Goal: Task Accomplishment & Management: Complete application form

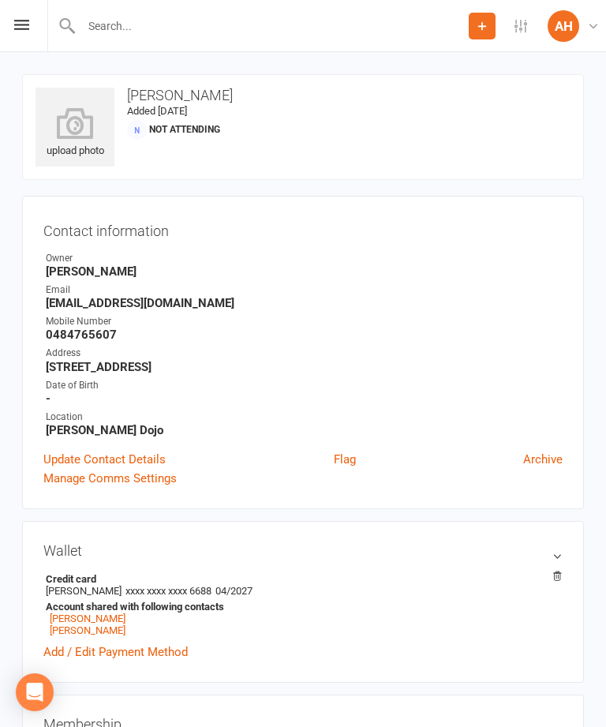
click at [168, 20] on input "text" at bounding box center [273, 26] width 392 height 22
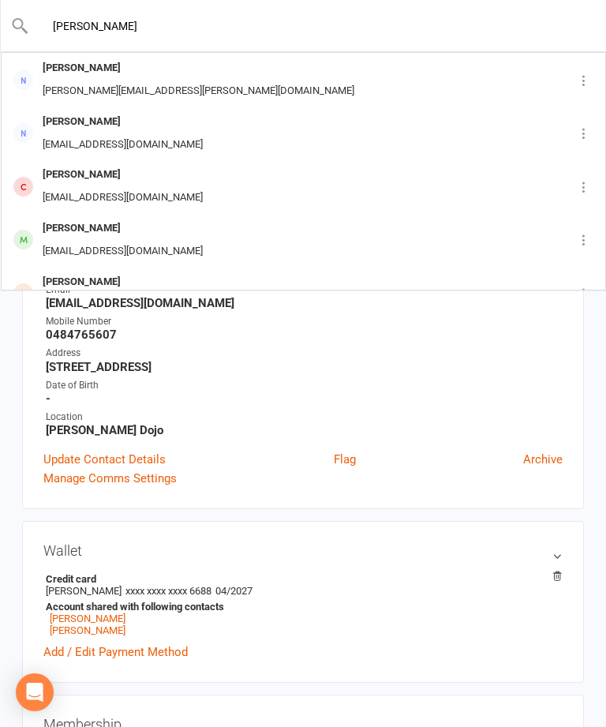
type input "[PERSON_NAME]"
click at [103, 83] on div "[PERSON_NAME][EMAIL_ADDRESS][PERSON_NAME][DOMAIN_NAME]" at bounding box center [198, 91] width 321 height 23
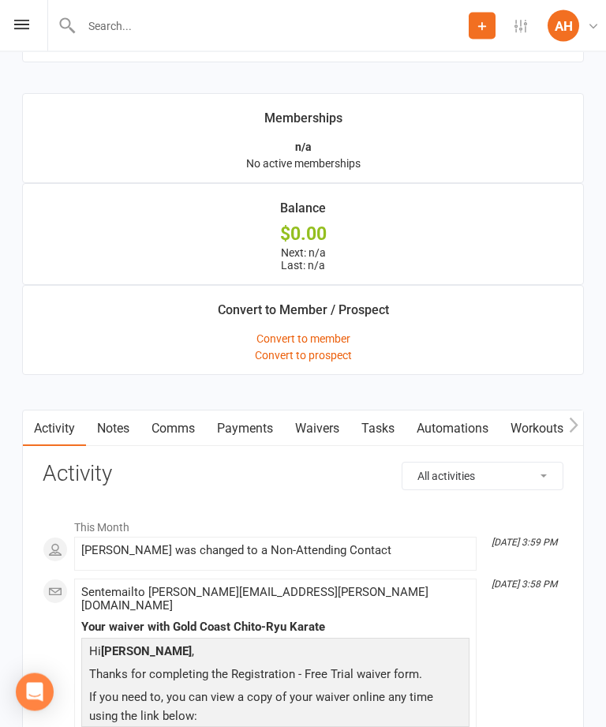
scroll to position [1669, 0]
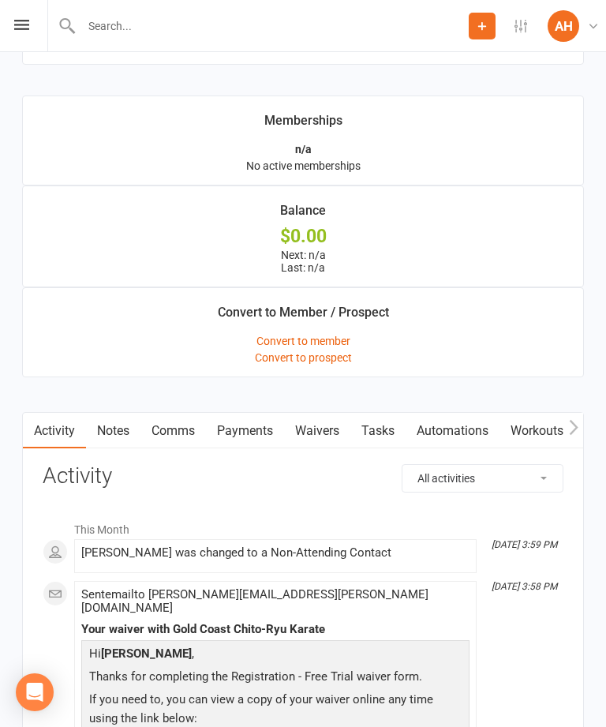
click at [320, 422] on link "Waivers" at bounding box center [317, 431] width 66 height 36
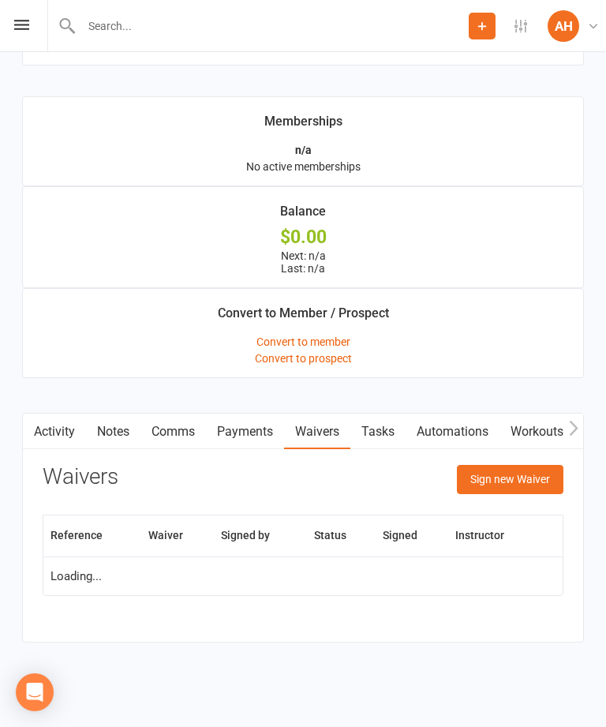
scroll to position [1668, 0]
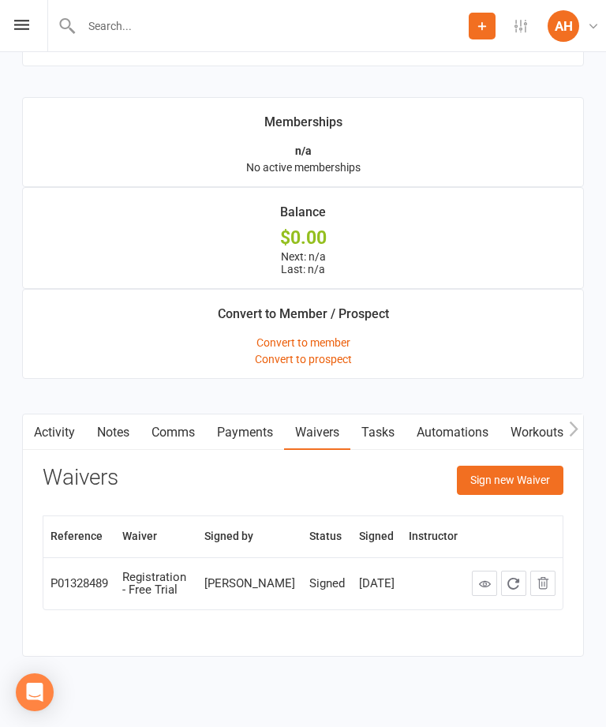
click at [521, 481] on button "Sign new Waiver" at bounding box center [510, 480] width 107 height 28
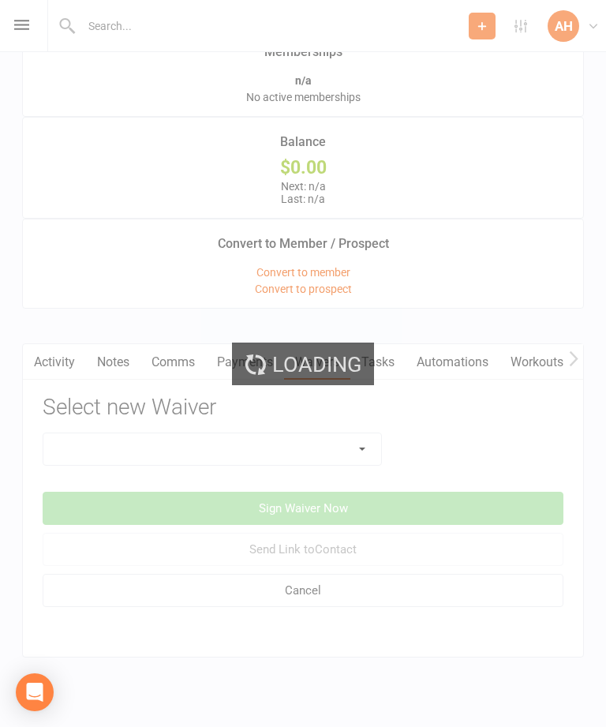
scroll to position [1754, 0]
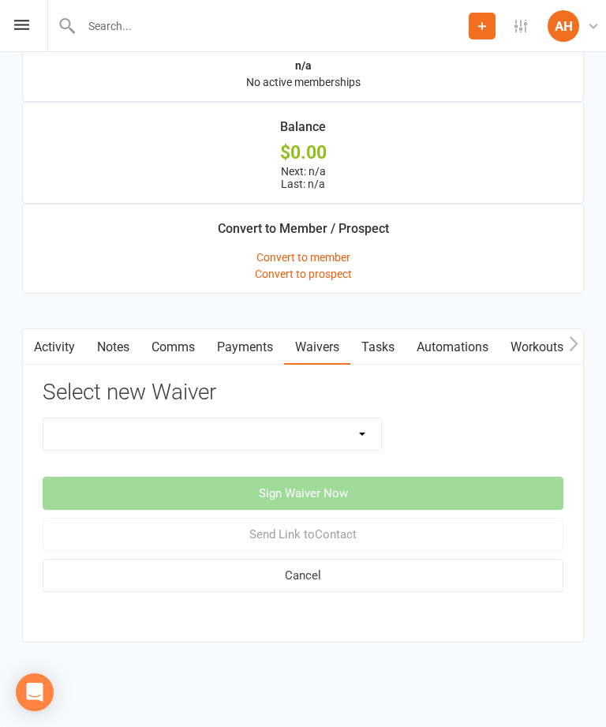
click at [360, 433] on select "8 Week Trial Intro Package Intro Special (2 Weeks + Free Gi) Membership Sign-Up…" at bounding box center [212, 434] width 338 height 32
select select "14548"
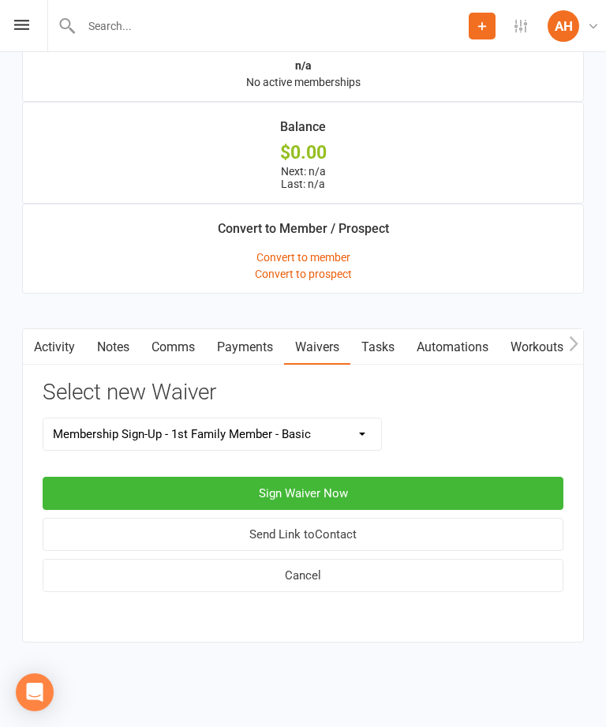
click at [407, 487] on button "Sign Waiver Now" at bounding box center [303, 493] width 521 height 33
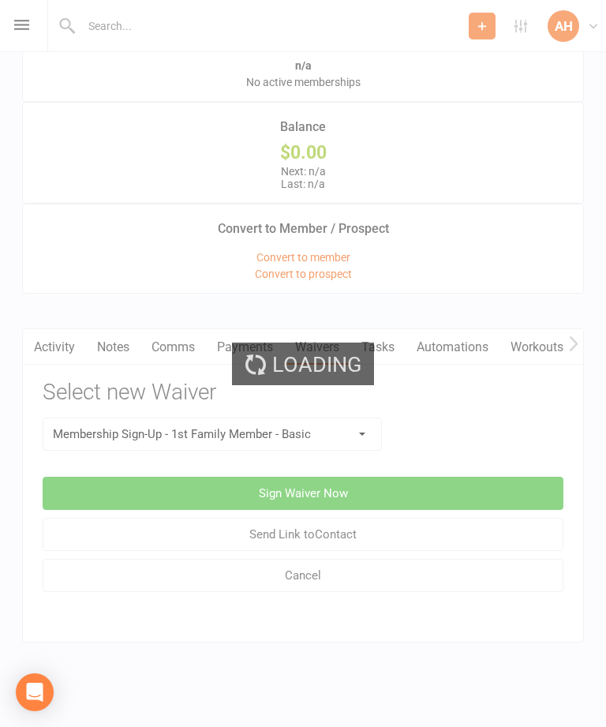
select select "bank_account"
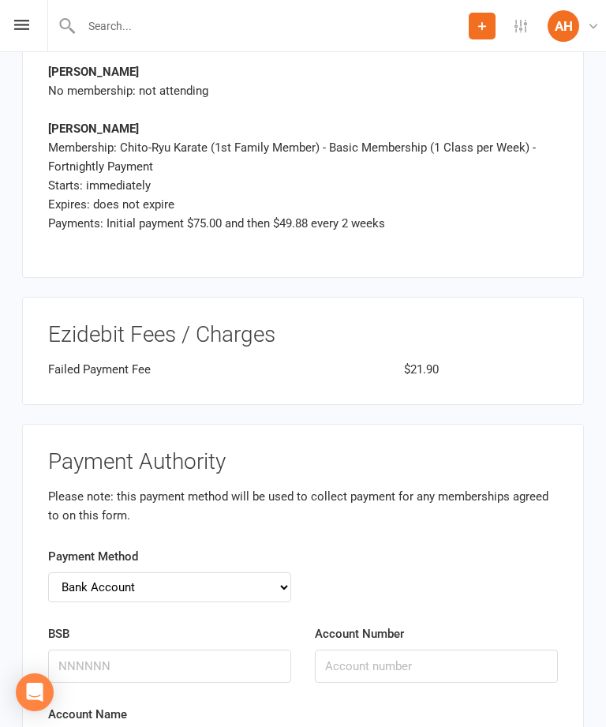
scroll to position [2844, 0]
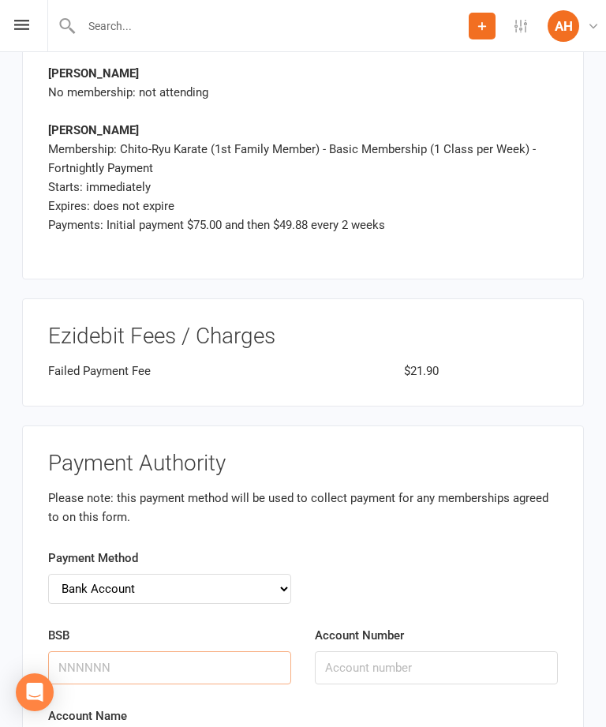
click at [186, 651] on input "BSB" at bounding box center [169, 667] width 243 height 33
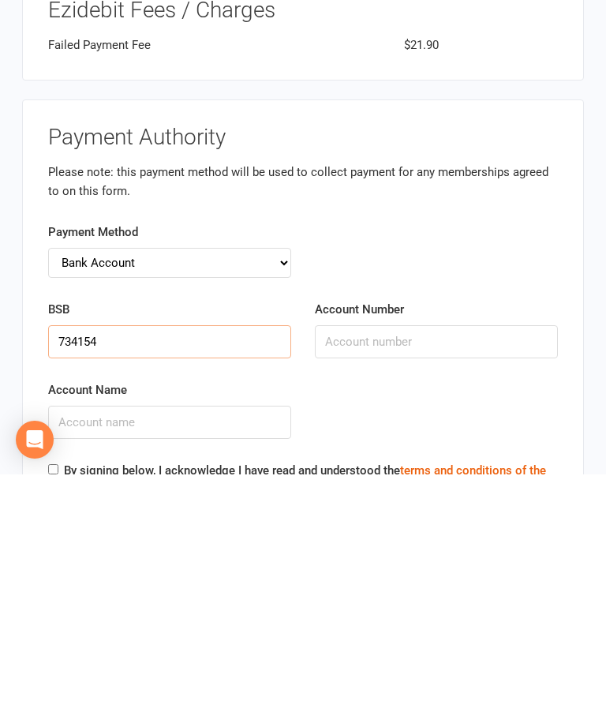
type input "734154"
click at [404, 578] on input "Account Number" at bounding box center [436, 594] width 243 height 33
type input "582245"
click at [174, 659] on input "Account Name" at bounding box center [169, 675] width 243 height 33
type input "[PERSON_NAME]"
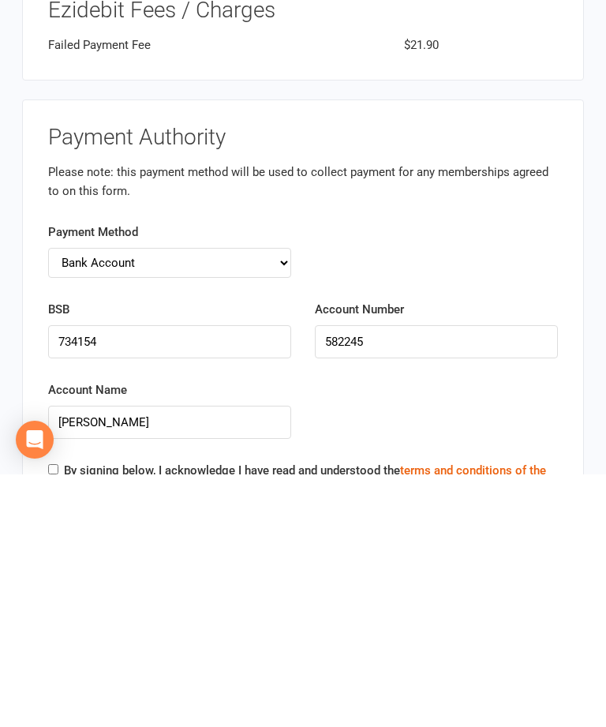
click at [54, 633] on div "Account Name [PERSON_NAME]" at bounding box center [169, 673] width 267 height 81
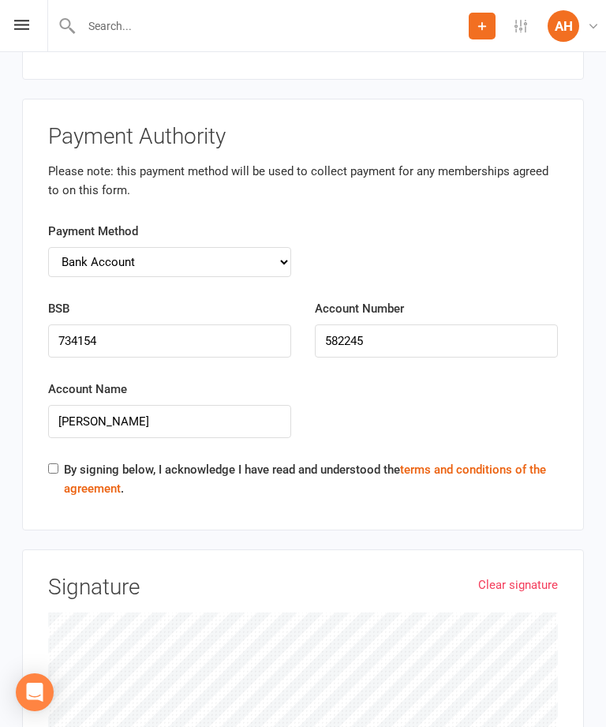
click at [58, 463] on input "By signing below, I acknowledge I have read and understood the terms and condit…" at bounding box center [53, 468] width 10 height 10
checkbox input "true"
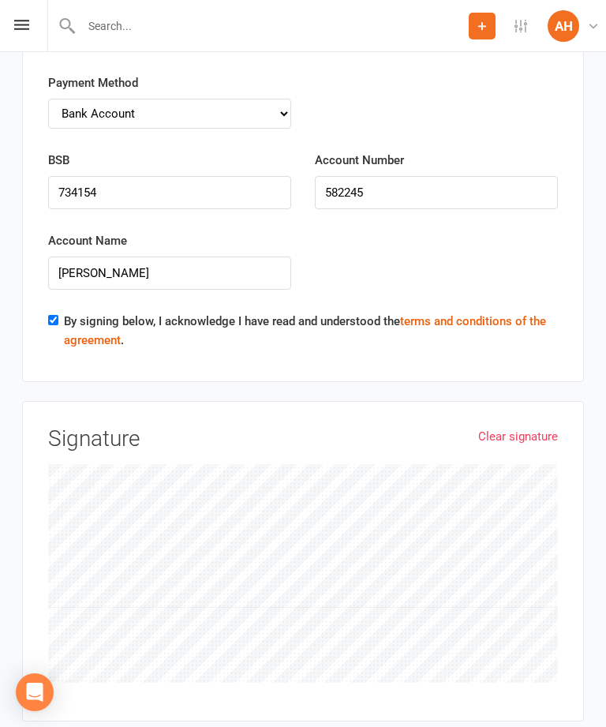
scroll to position [3341, 0]
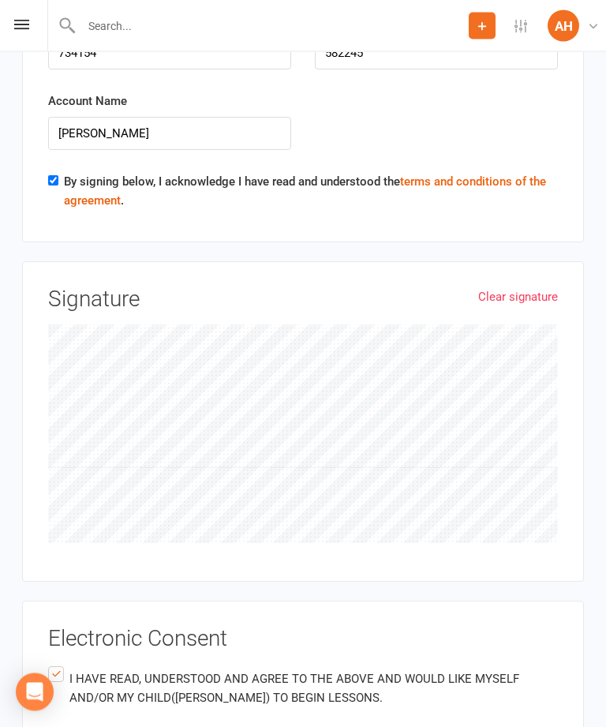
scroll to position [3463, 0]
